Goal: Task Accomplishment & Management: Use online tool/utility

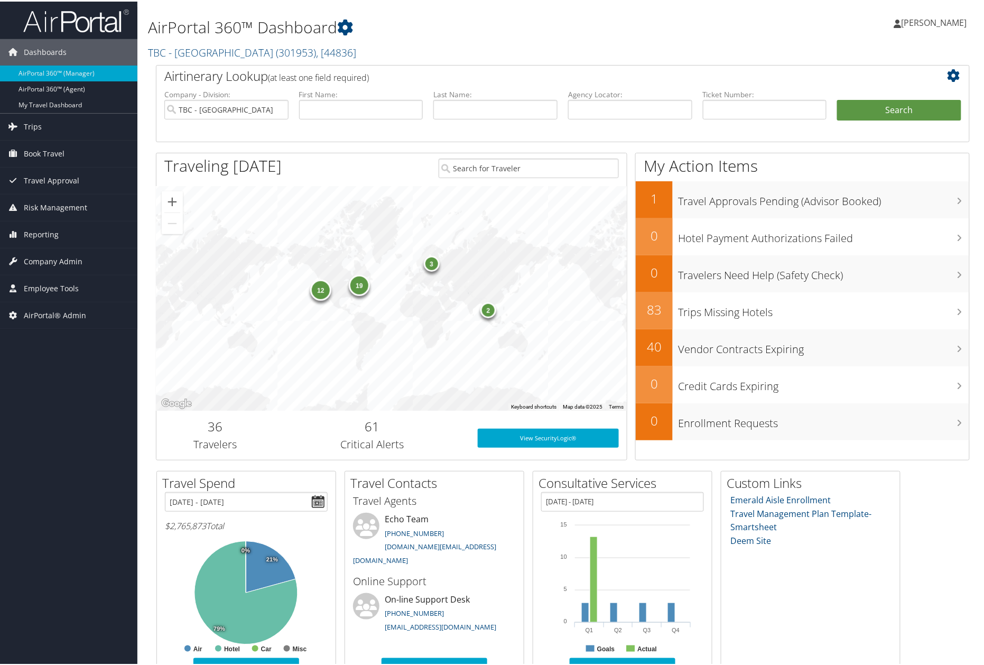
drag, startPoint x: 69, startPoint y: 265, endPoint x: 72, endPoint y: 304, distance: 39.3
click at [69, 265] on span "Company Admin" at bounding box center [53, 260] width 59 height 26
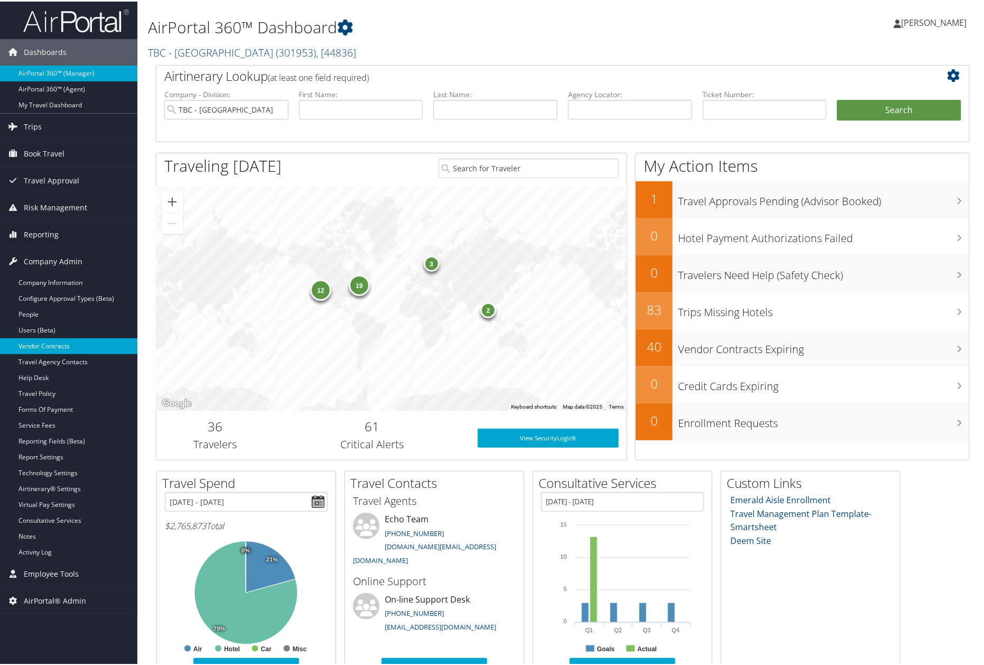
click at [77, 347] on link "Vendor Contracts" at bounding box center [68, 345] width 137 height 16
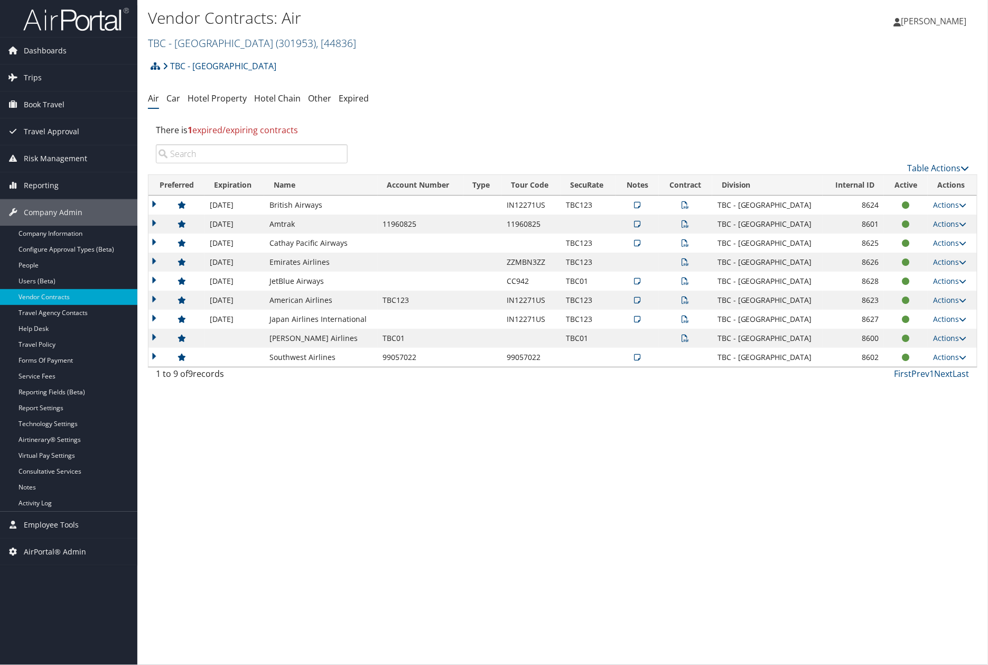
click at [246, 46] on link "TBC - [GEOGRAPHIC_DATA] ( 301953 ) , [ 44836 ]" at bounding box center [252, 43] width 208 height 14
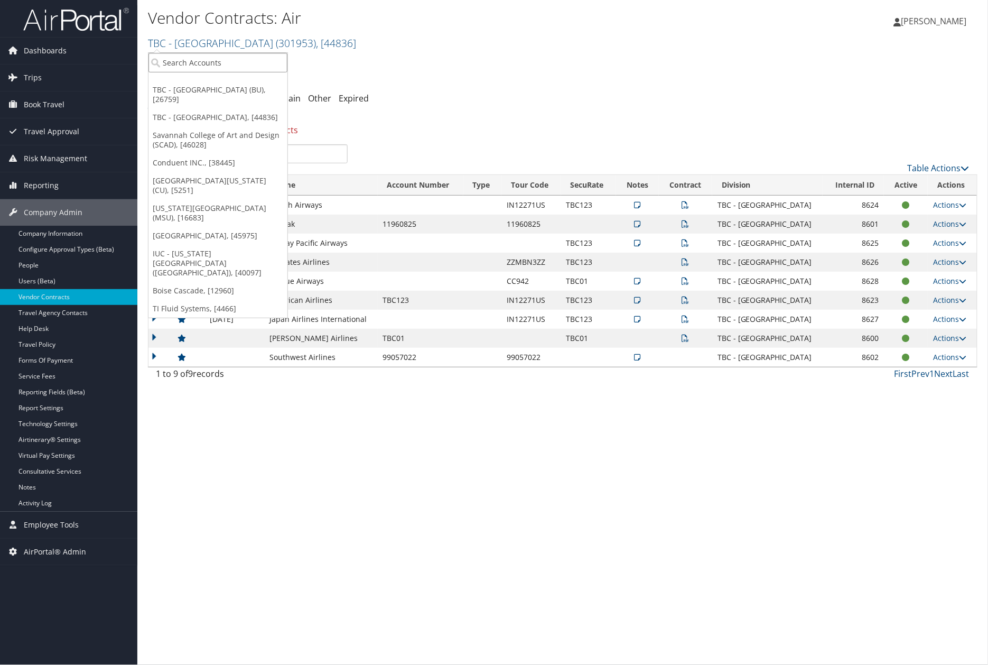
click at [246, 69] on input "search" at bounding box center [217, 63] width 139 height 20
type input "shift digit"
click at [208, 111] on div "Shift Digital/Sanctus (2457), [9869]" at bounding box center [229, 110] width 173 height 10
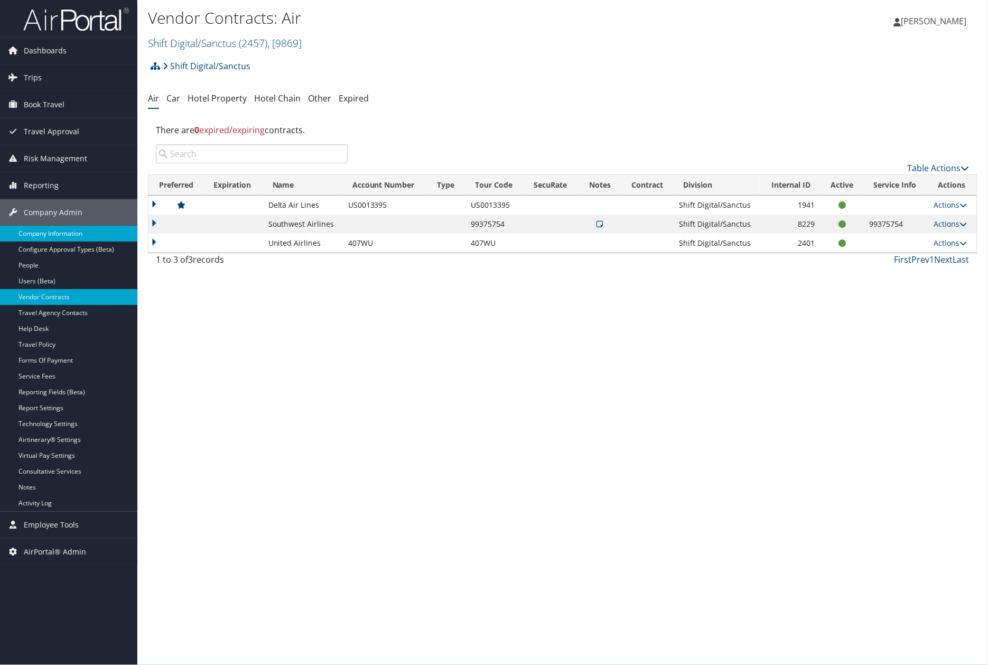
click at [83, 237] on link "Company Information" at bounding box center [68, 234] width 137 height 16
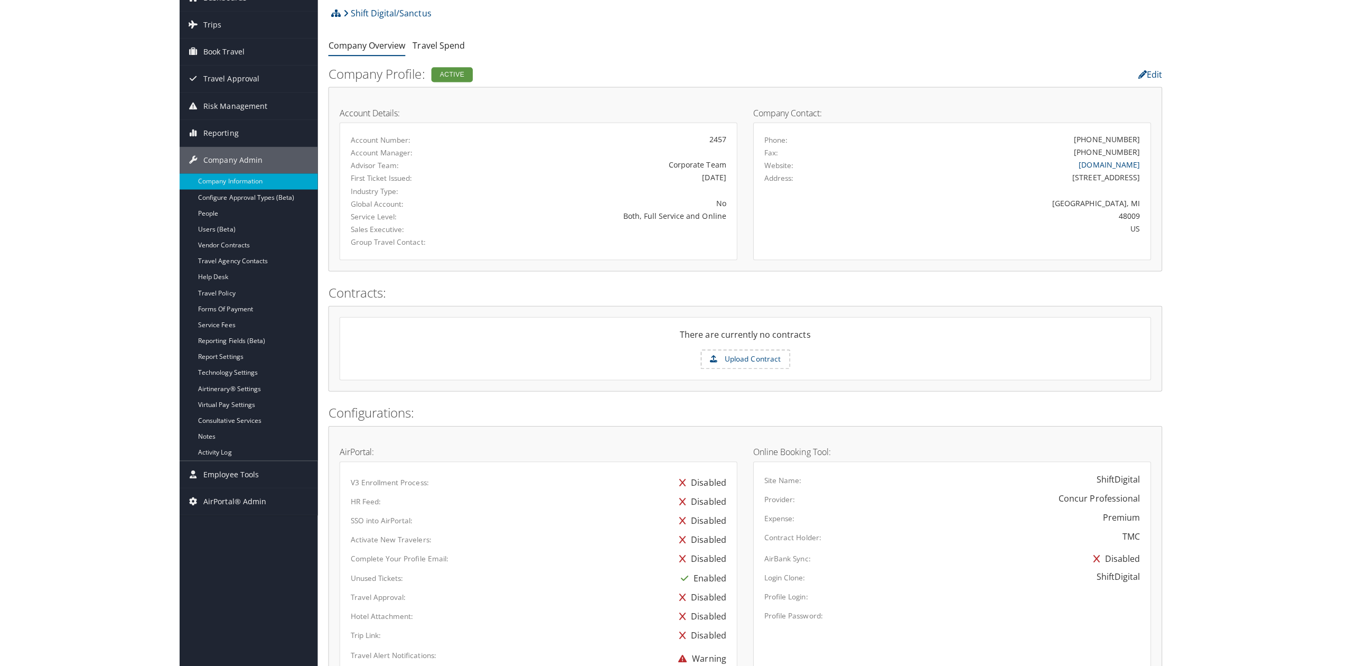
scroll to position [141, 0]
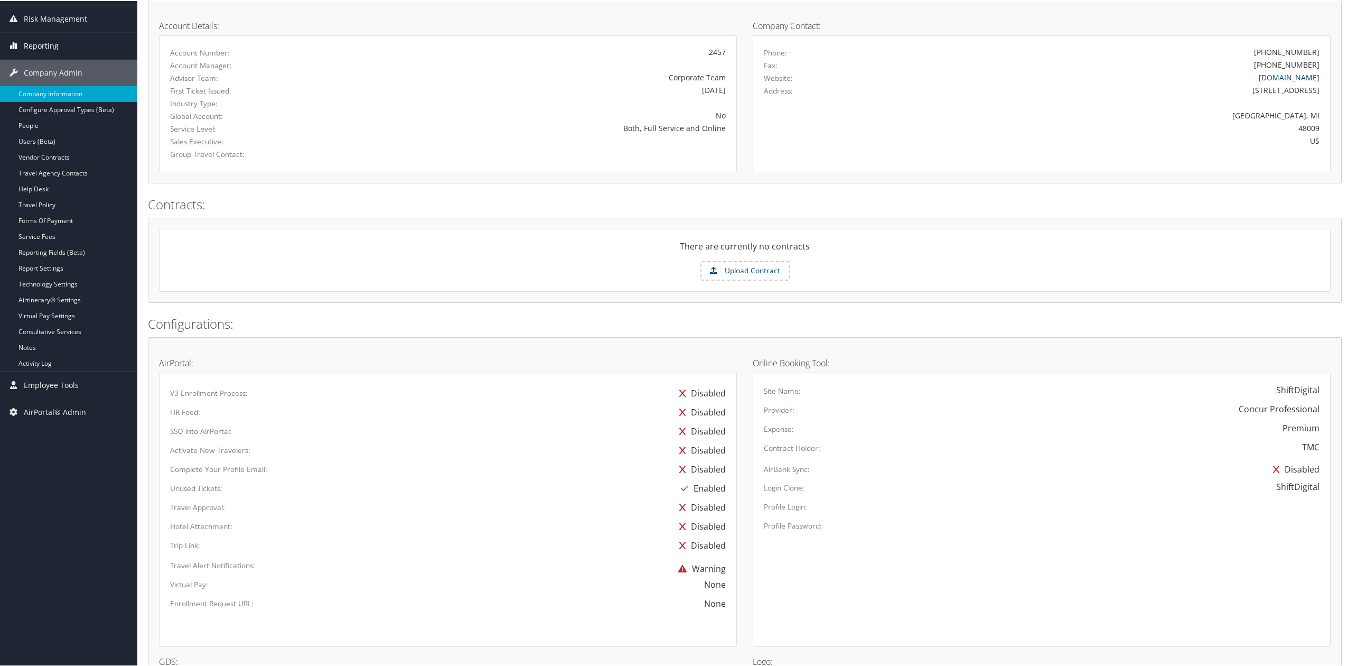
click at [53, 43] on span "Reporting" at bounding box center [41, 45] width 35 height 26
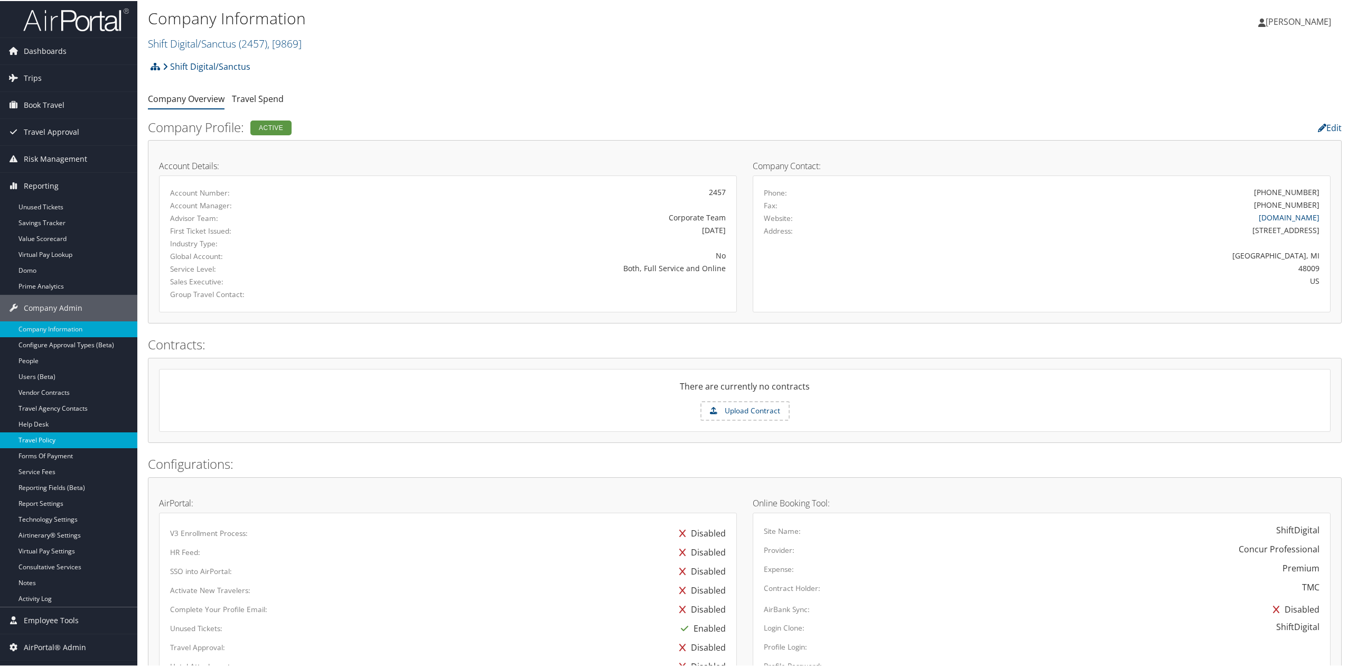
scroll to position [0, 0]
click at [82, 292] on link "Prime Analytics" at bounding box center [68, 286] width 137 height 16
click at [45, 79] on link "Trips" at bounding box center [68, 77] width 137 height 26
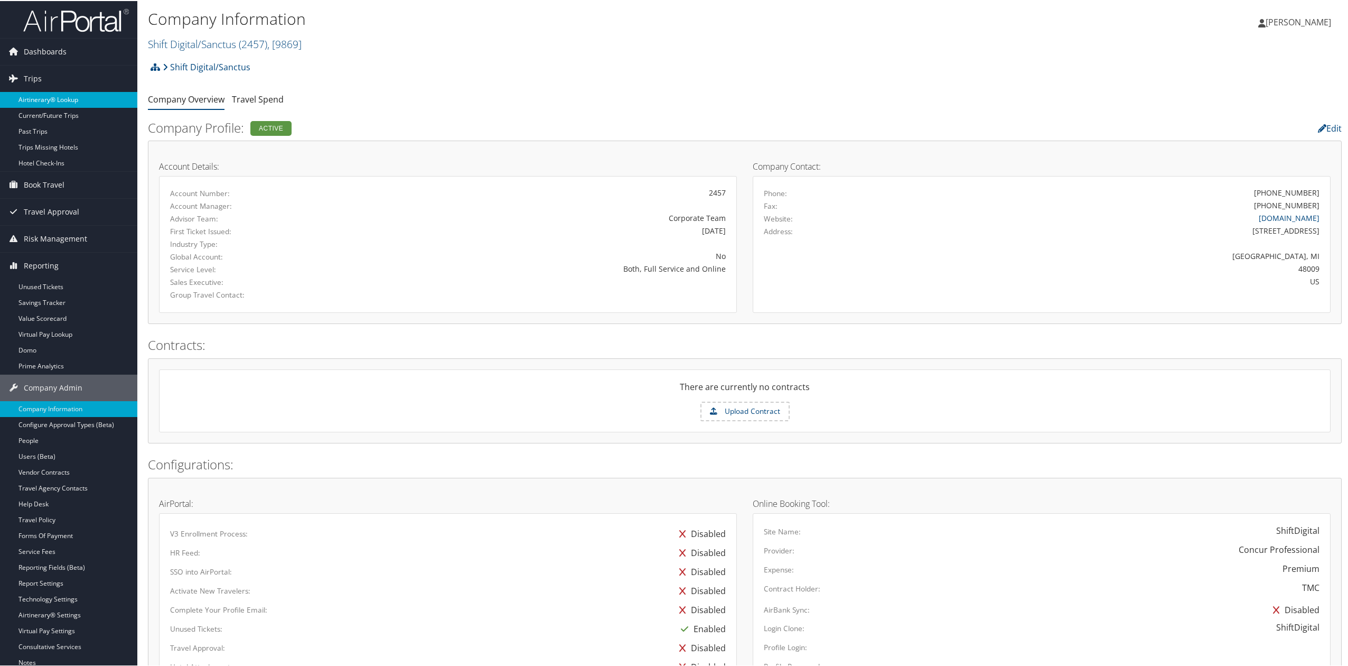
click at [85, 101] on link "Airtinerary® Lookup" at bounding box center [68, 99] width 137 height 16
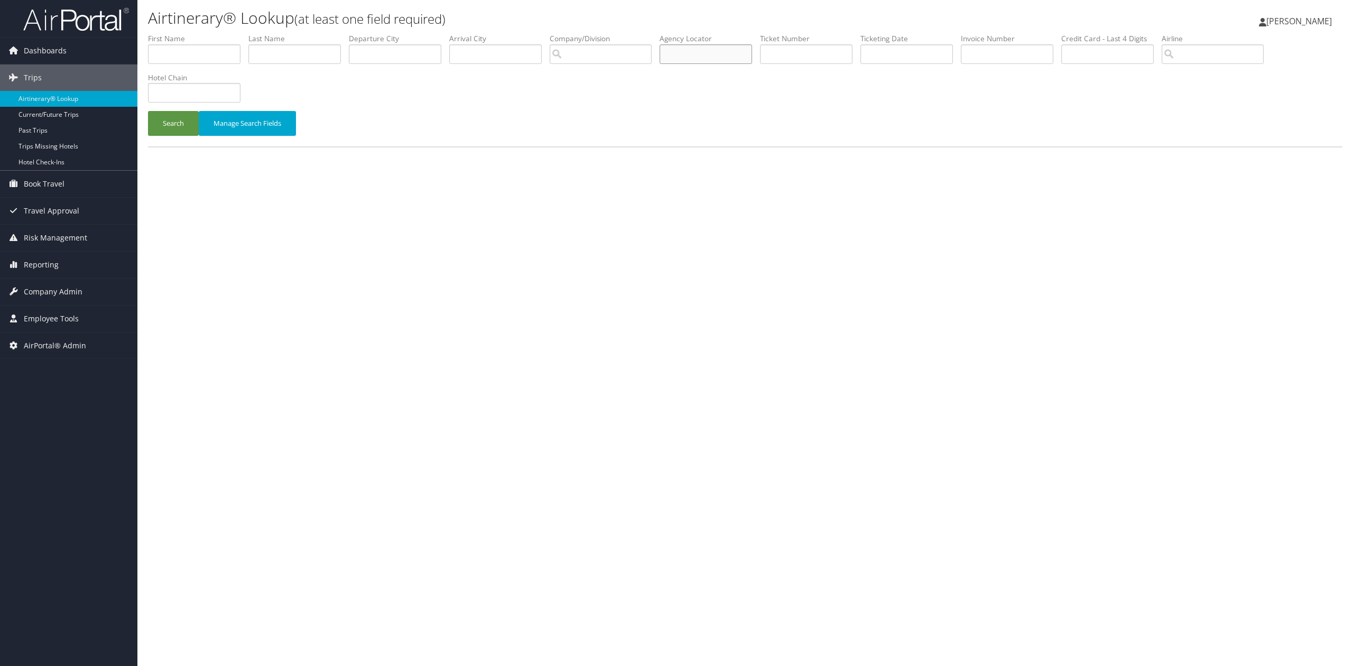
click at [727, 44] on input "text" at bounding box center [705, 54] width 92 height 20
paste input "D5NYML"
type input "D5NYML"
click at [178, 119] on button "Search" at bounding box center [173, 123] width 51 height 25
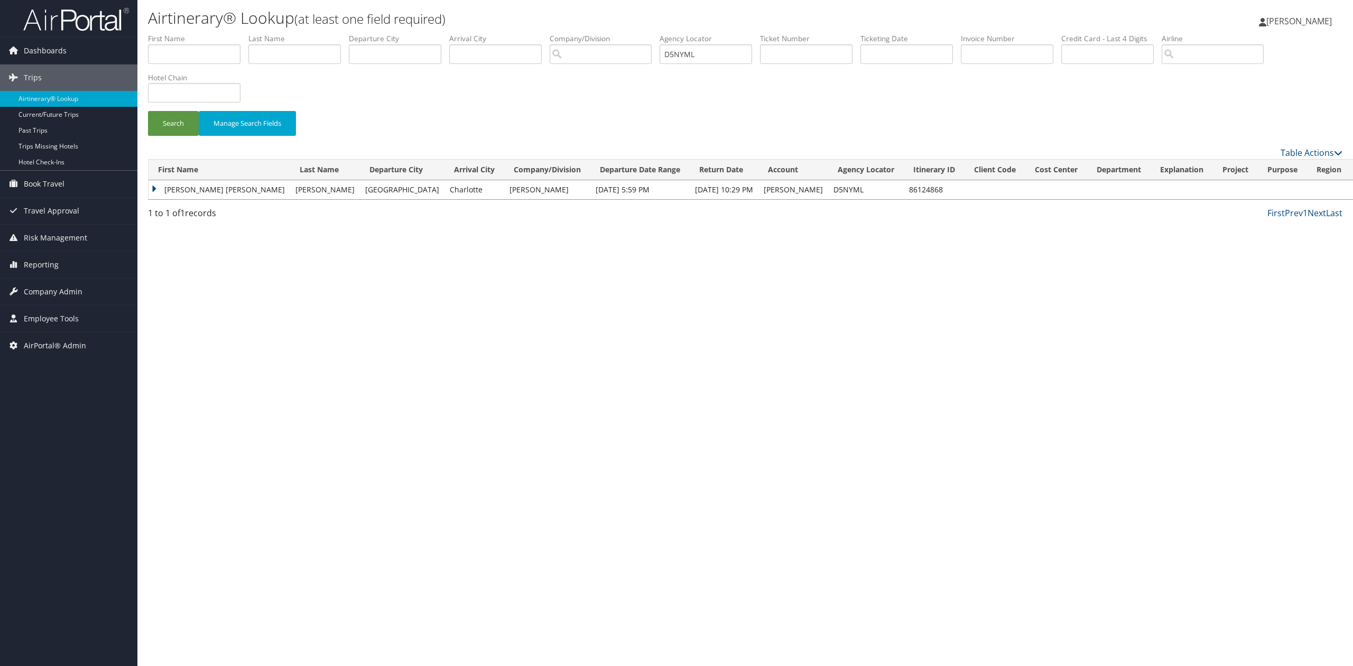
click at [153, 190] on td "ADRIANNE JULIA" at bounding box center [219, 189] width 142 height 19
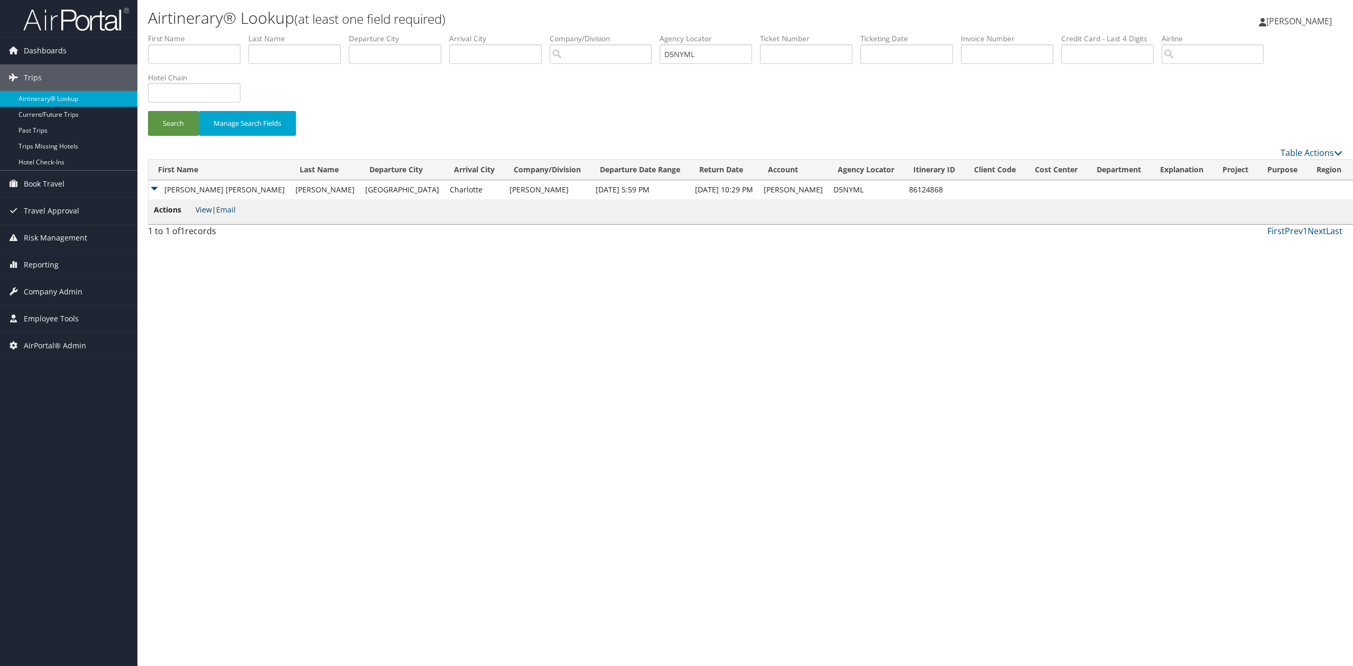
click at [209, 212] on link "View" at bounding box center [203, 209] width 16 height 10
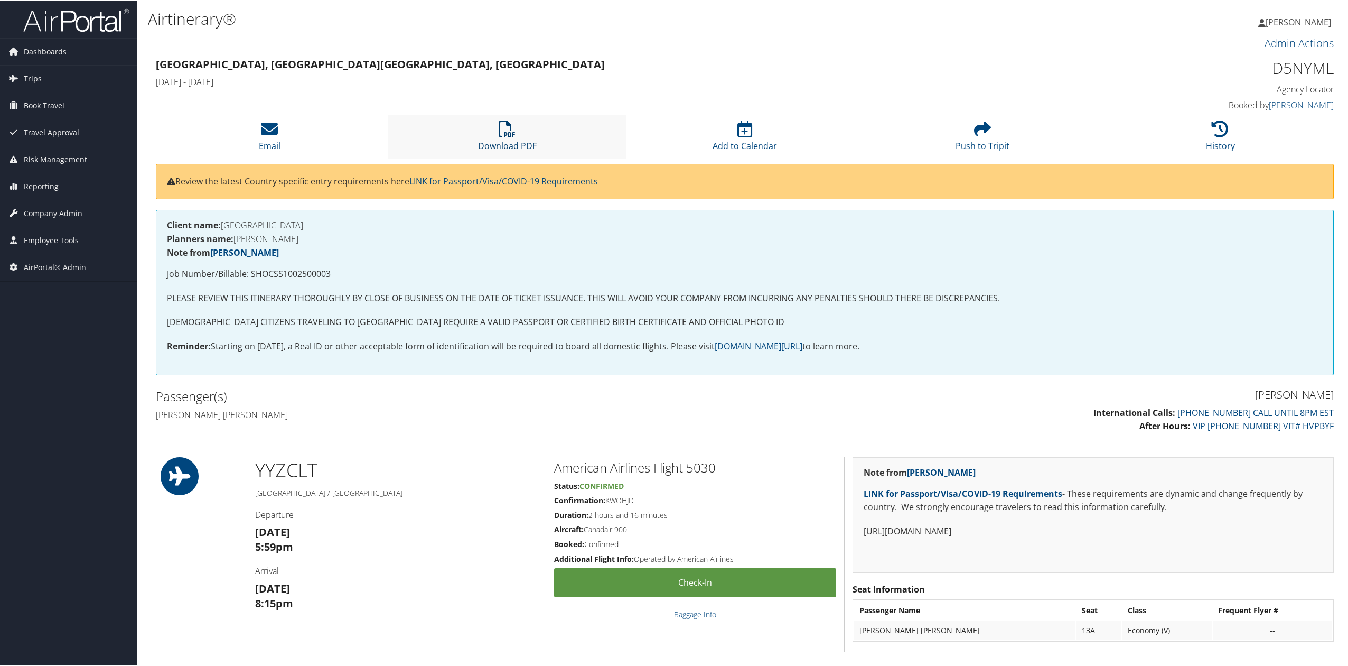
click at [486, 142] on link "Download PDF" at bounding box center [507, 137] width 59 height 25
